Goal: Information Seeking & Learning: Learn about a topic

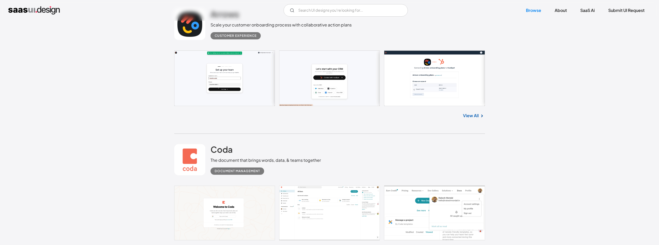
scroll to position [311, 0]
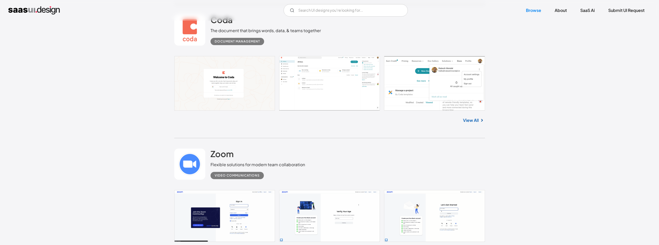
click at [226, 75] on link at bounding box center [329, 83] width 311 height 55
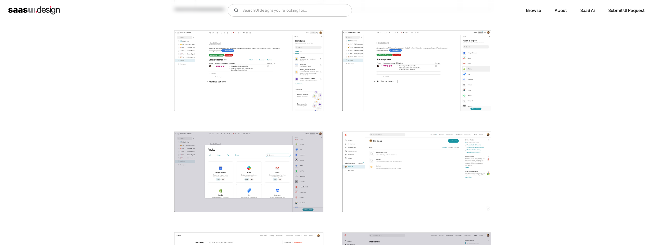
scroll to position [596, 0]
click at [259, 155] on img "open lightbox" at bounding box center [249, 171] width 149 height 80
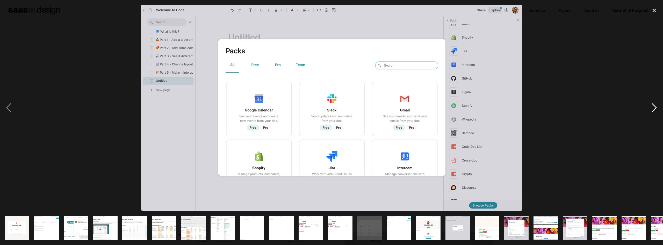
click at [658, 106] on div "next image" at bounding box center [655, 108] width 18 height 206
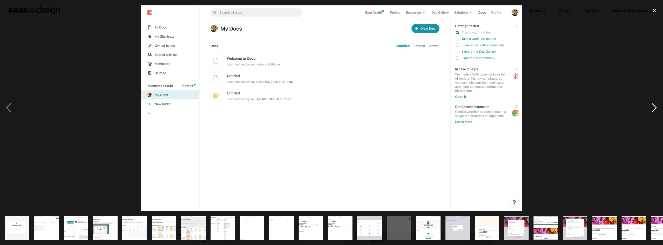
click at [658, 106] on div "next image" at bounding box center [655, 108] width 18 height 206
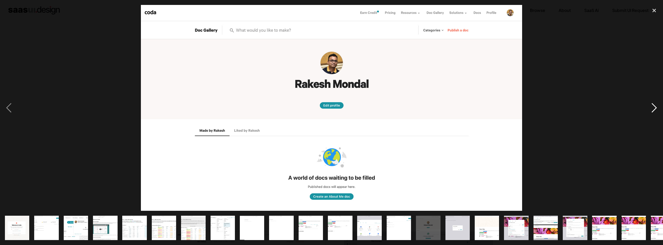
click at [656, 93] on div "next image" at bounding box center [655, 108] width 18 height 206
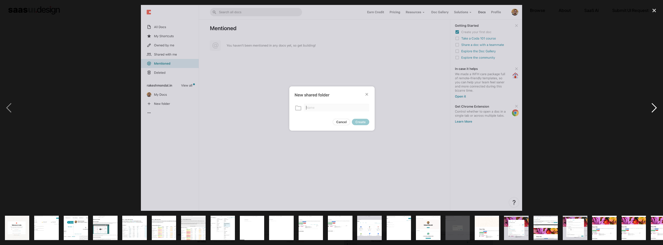
click at [655, 97] on div "next image" at bounding box center [655, 108] width 18 height 206
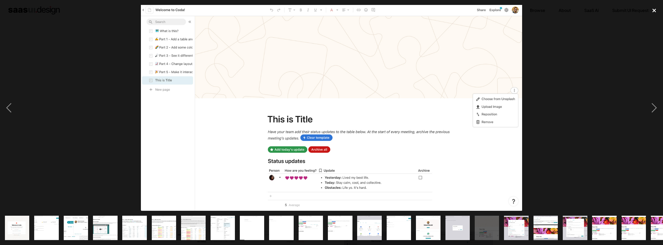
click at [653, 10] on div "close lightbox" at bounding box center [655, 10] width 18 height 11
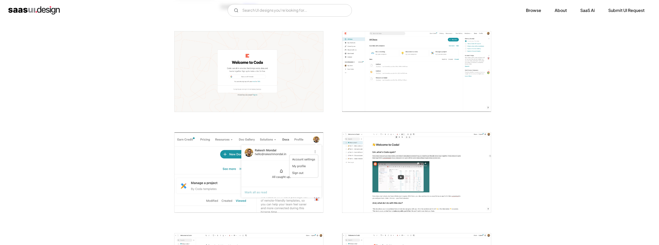
scroll to position [0, 0]
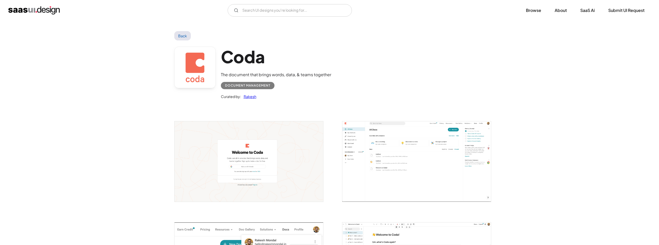
click at [233, 60] on h1 "Coda" at bounding box center [276, 57] width 110 height 20
click at [208, 74] on link at bounding box center [194, 67] width 41 height 41
